Goal: Task Accomplishment & Management: Use online tool/utility

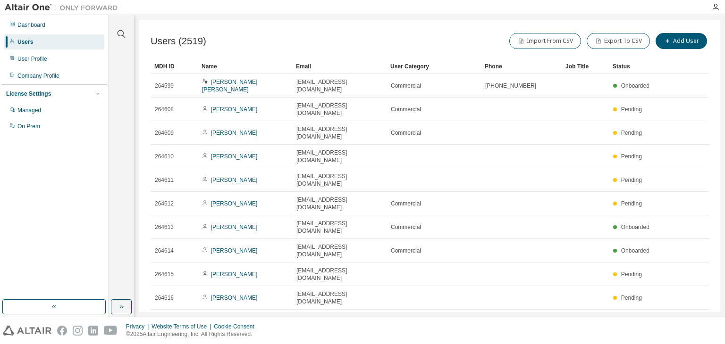
click at [587, 320] on icon "button" at bounding box center [584, 323] width 6 height 6
click at [596, 306] on div "100" at bounding box center [610, 304] width 76 height 11
click at [603, 44] on button "Export To CSV" at bounding box center [618, 41] width 63 height 16
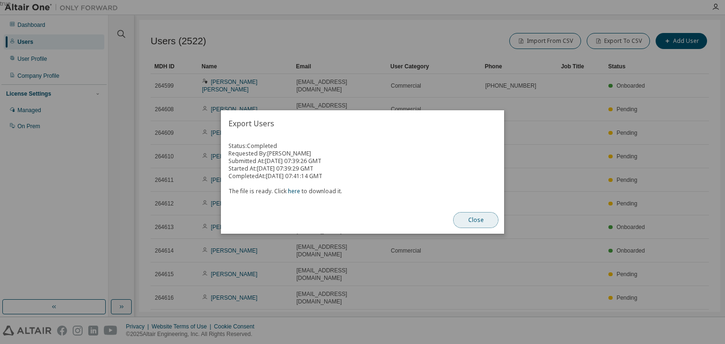
click at [472, 225] on button "Close" at bounding box center [475, 220] width 45 height 16
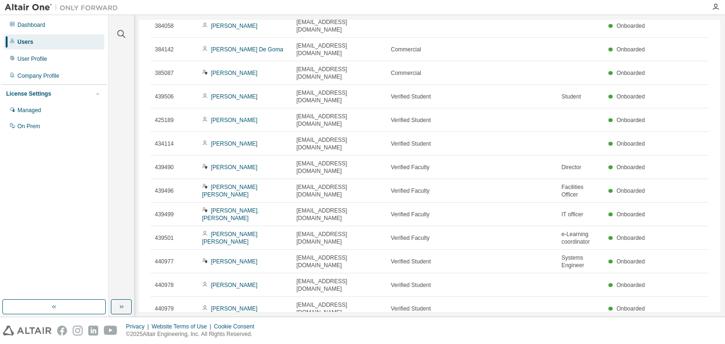
scroll to position [944, 0]
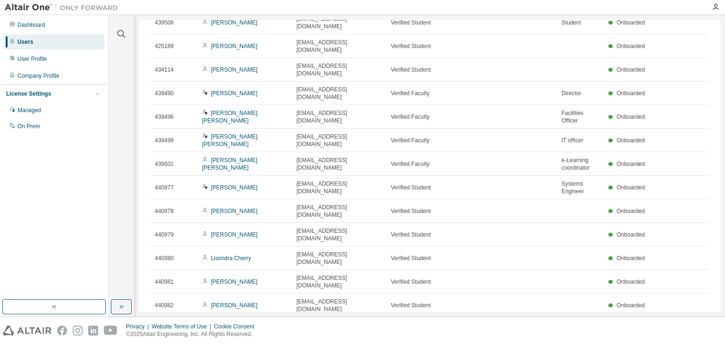
click at [68, 214] on div "Dashboard Users User Profile Company Profile License Settings Managed On Prem" at bounding box center [53, 158] width 105 height 282
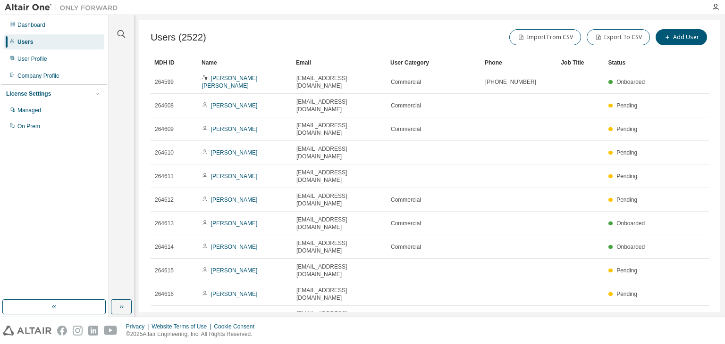
scroll to position [0, 0]
